Goal: Information Seeking & Learning: Learn about a topic

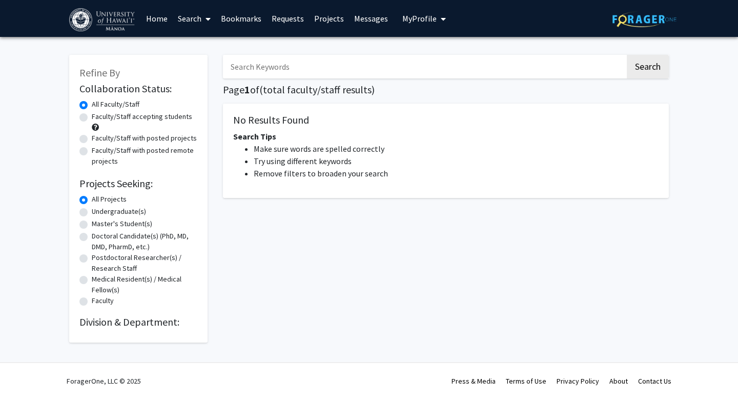
click at [158, 18] on link "Home" at bounding box center [157, 19] width 32 height 36
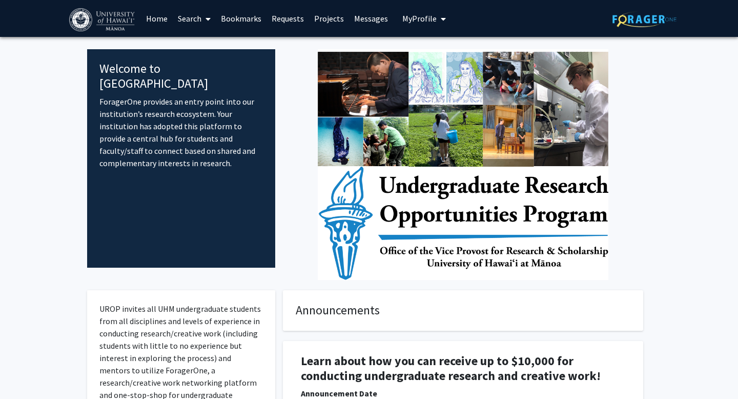
click at [422, 18] on span "My Profile" at bounding box center [419, 18] width 34 height 10
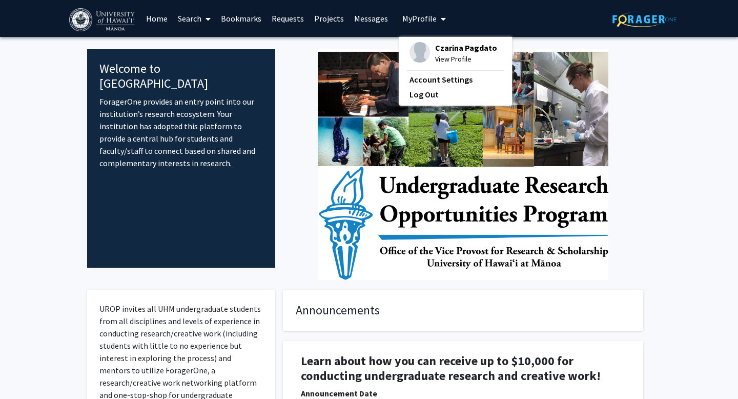
click at [320, 126] on img at bounding box center [463, 164] width 291 height 231
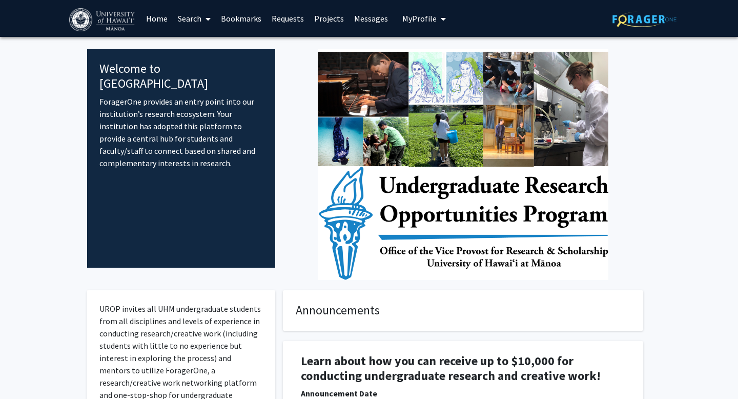
click at [191, 17] on link "Search" at bounding box center [194, 19] width 43 height 36
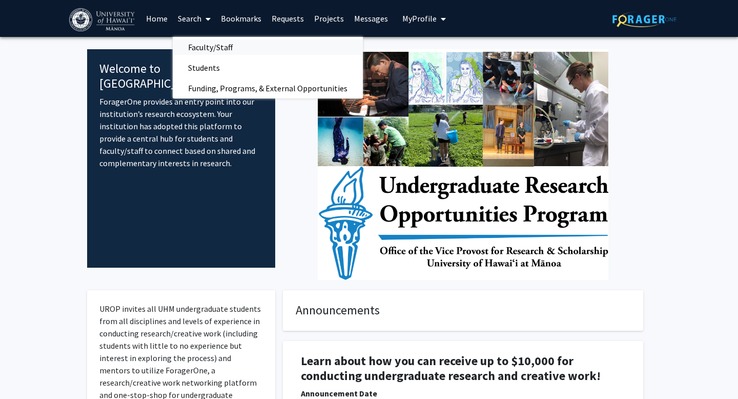
click at [210, 46] on span "Faculty/Staff" at bounding box center [210, 47] width 75 height 21
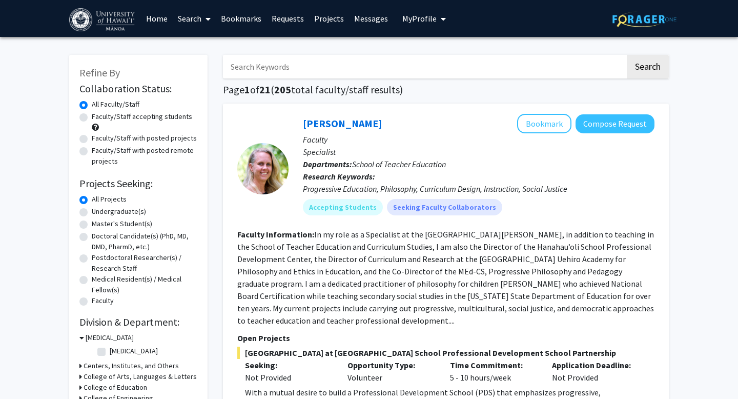
click at [92, 117] on label "Faculty/Staff accepting students" at bounding box center [142, 116] width 100 height 11
click at [92, 117] on input "Faculty/Staff accepting students" at bounding box center [95, 114] width 7 height 7
radio input "true"
click at [92, 140] on label "Faculty/Staff with posted projects" at bounding box center [144, 138] width 105 height 11
click at [92, 139] on input "Faculty/Staff with posted projects" at bounding box center [95, 136] width 7 height 7
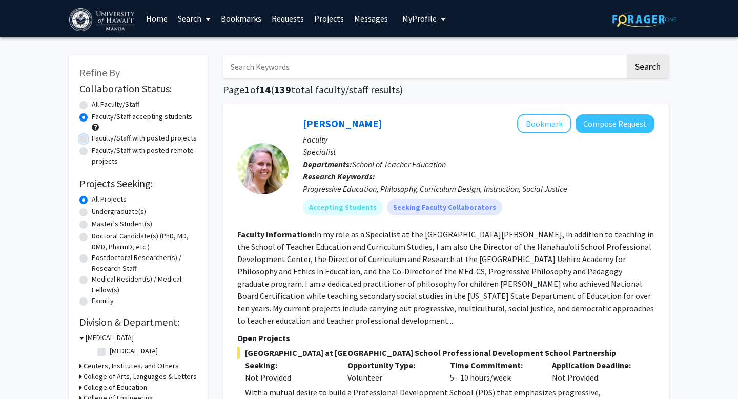
radio input "true"
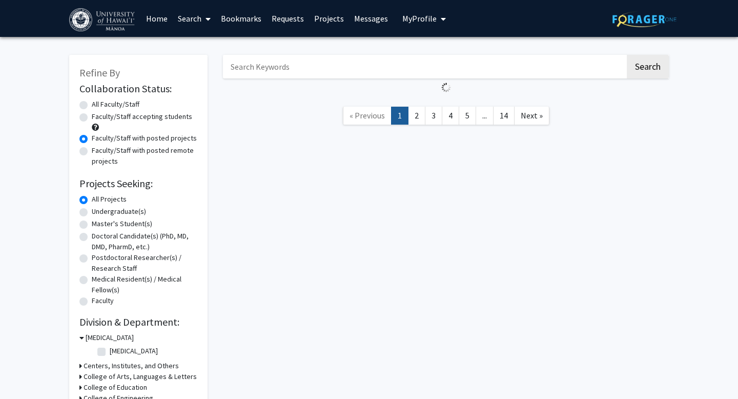
click at [92, 105] on label "All Faculty/Staff" at bounding box center [116, 104] width 48 height 11
click at [92, 105] on input "All Faculty/Staff" at bounding box center [95, 102] width 7 height 7
radio input "true"
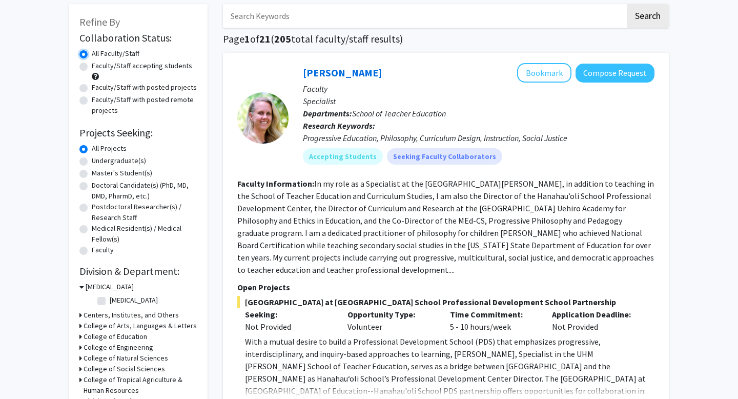
scroll to position [51, 0]
click at [92, 99] on label "Faculty/Staff with posted remote projects" at bounding box center [145, 105] width 106 height 22
click at [92, 99] on input "Faculty/Staff with posted remote projects" at bounding box center [95, 97] width 7 height 7
radio input "true"
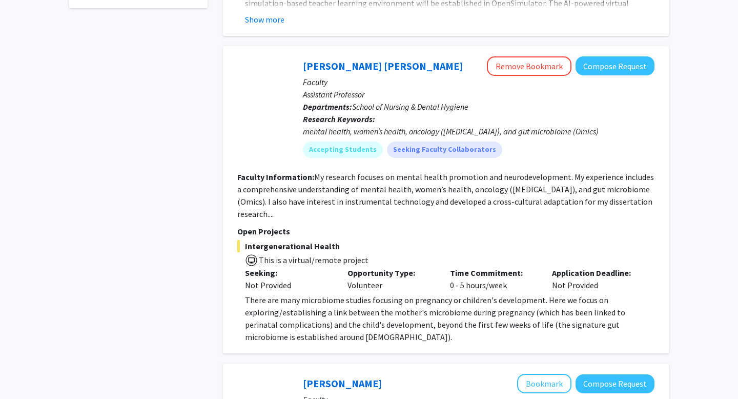
scroll to position [431, 0]
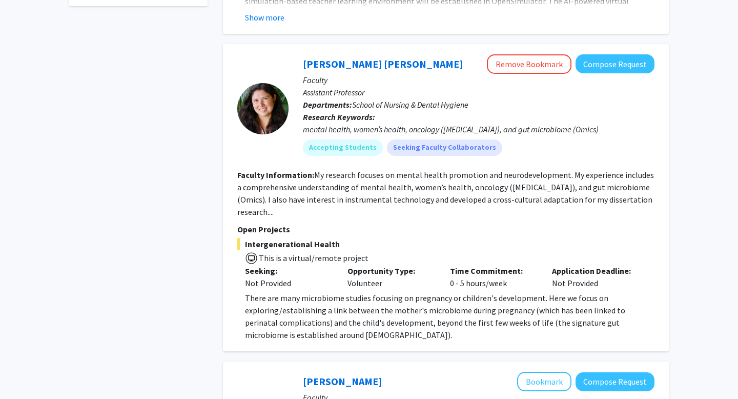
click at [328, 277] on div "Not Provided" at bounding box center [288, 283] width 87 height 12
click at [382, 273] on div "Opportunity Type: Volunteer" at bounding box center [391, 276] width 103 height 25
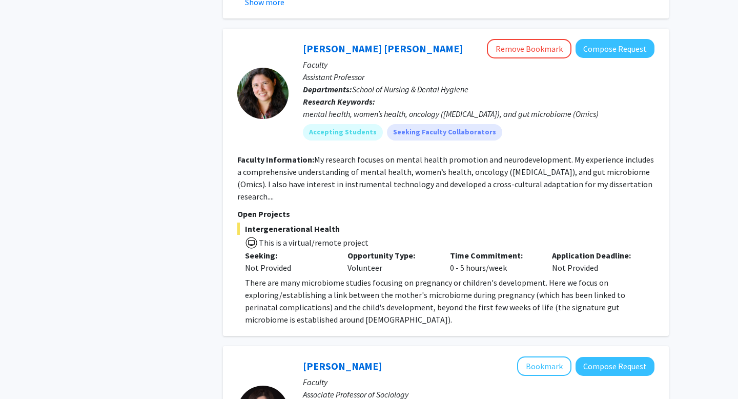
click at [473, 189] on section "Faculty Information: My research focuses on mental health promotion and neurode…" at bounding box center [445, 177] width 417 height 49
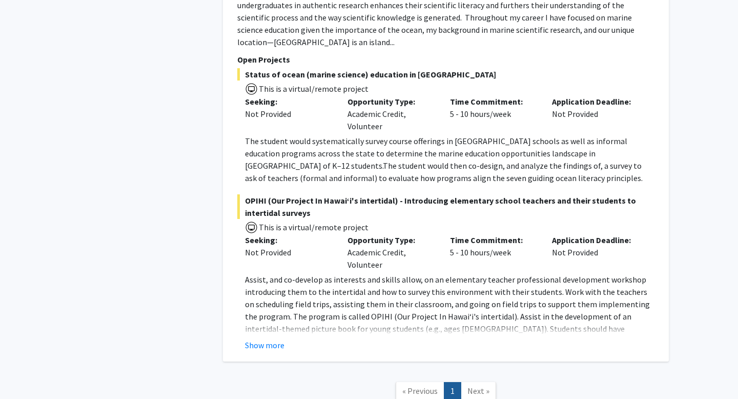
scroll to position [1747, 0]
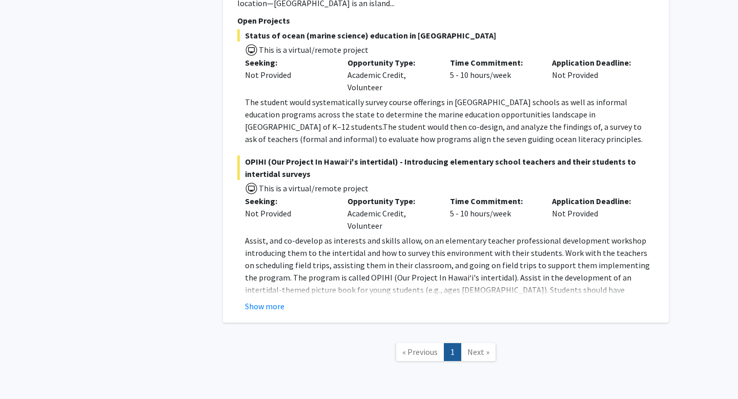
click at [481, 346] on span "Next »" at bounding box center [478, 351] width 22 height 10
click at [480, 343] on link "Next »" at bounding box center [478, 352] width 35 height 18
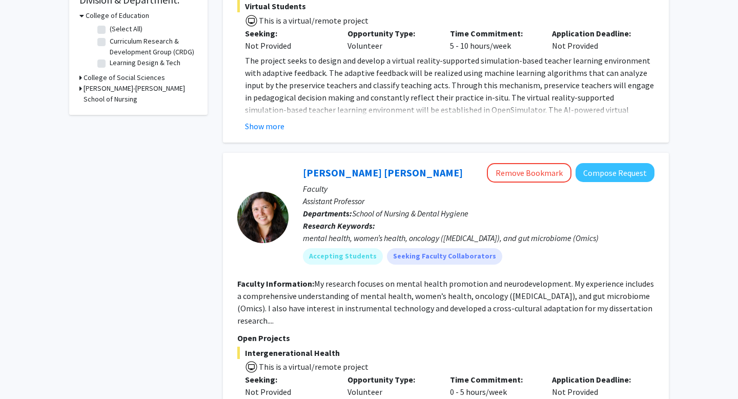
scroll to position [430, 0]
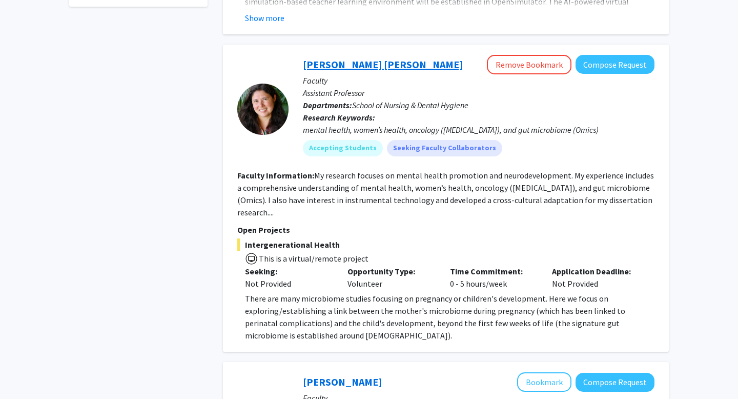
click at [395, 70] on link "[PERSON_NAME] [PERSON_NAME]" at bounding box center [383, 64] width 160 height 13
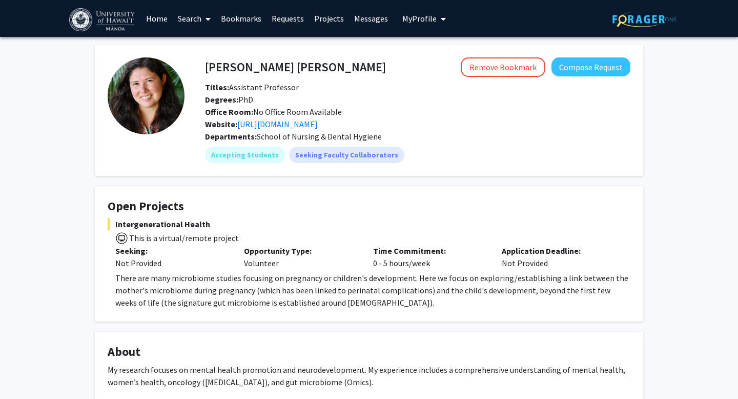
click at [266, 129] on div "Website: [URL][DOMAIN_NAME]" at bounding box center [417, 124] width 441 height 12
click at [267, 124] on link "[URL][DOMAIN_NAME]" at bounding box center [277, 124] width 80 height 10
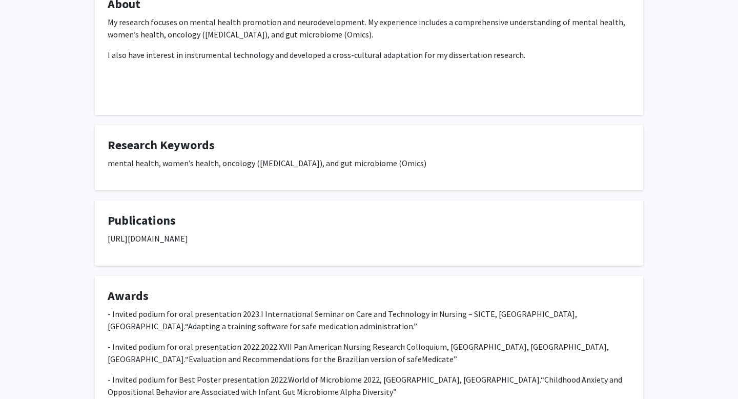
scroll to position [361, 0]
